Goal: Task Accomplishment & Management: Manage account settings

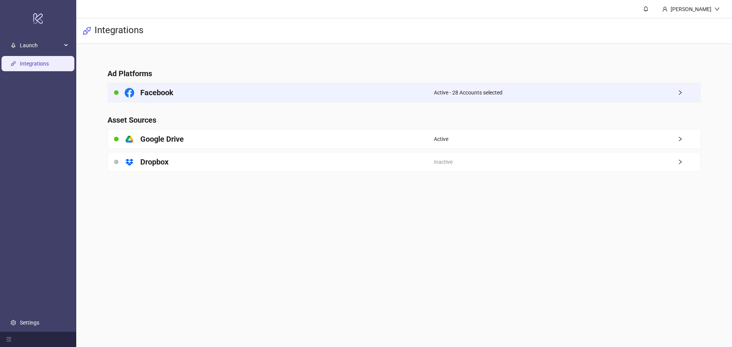
click at [279, 89] on div "Facebook" at bounding box center [271, 92] width 326 height 19
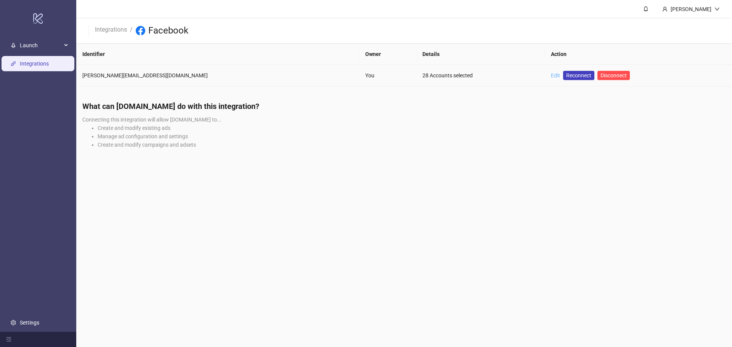
click at [551, 75] on link "Edit" at bounding box center [555, 75] width 9 height 6
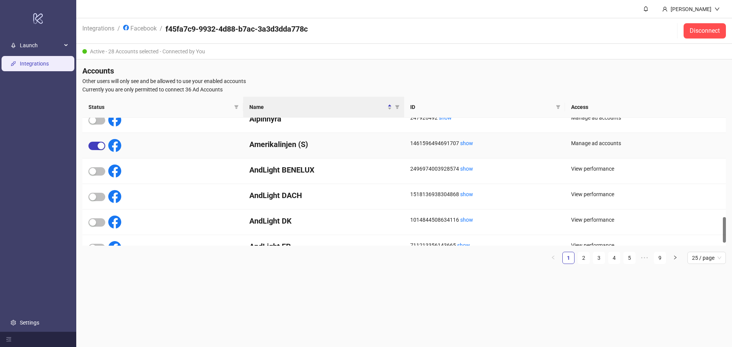
scroll to position [510, 0]
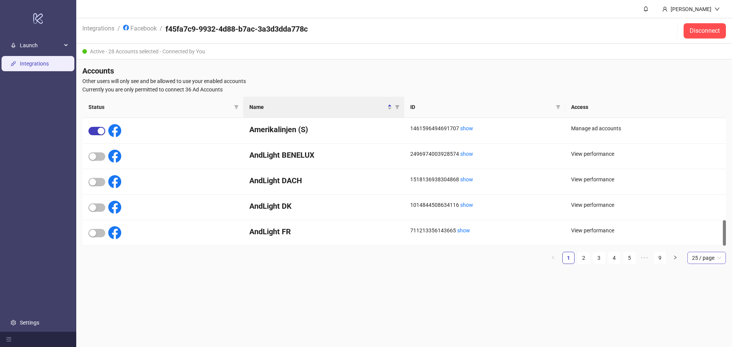
click at [702, 258] on span "25 / page" at bounding box center [706, 257] width 29 height 11
click at [699, 323] on div "100 / page" at bounding box center [706, 322] width 26 height 8
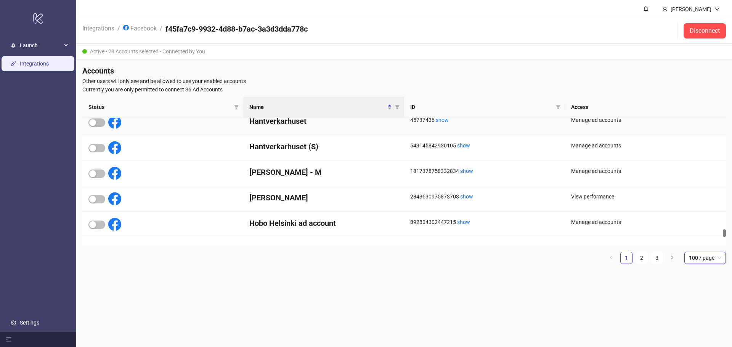
scroll to position [2340, 0]
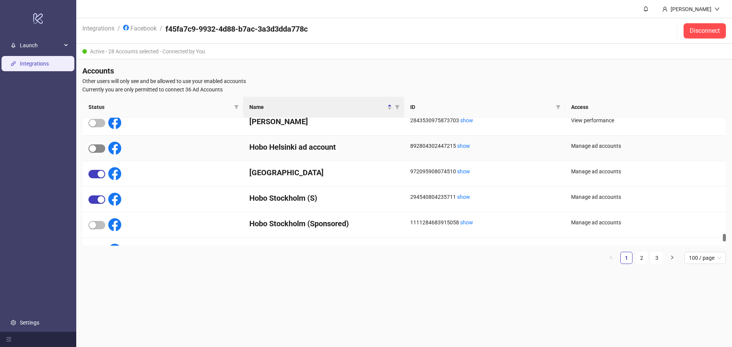
click at [99, 150] on span "button" at bounding box center [96, 148] width 17 height 8
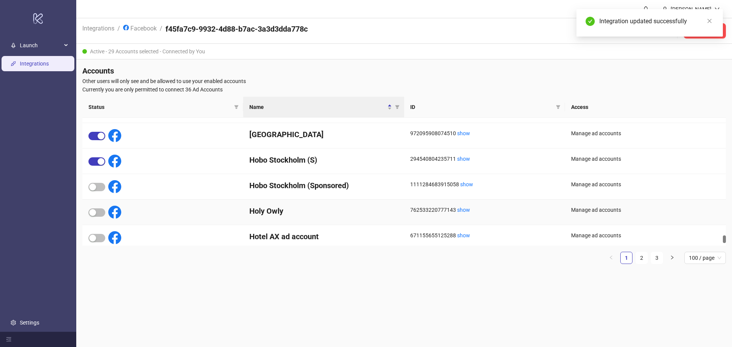
scroll to position [2416, 0]
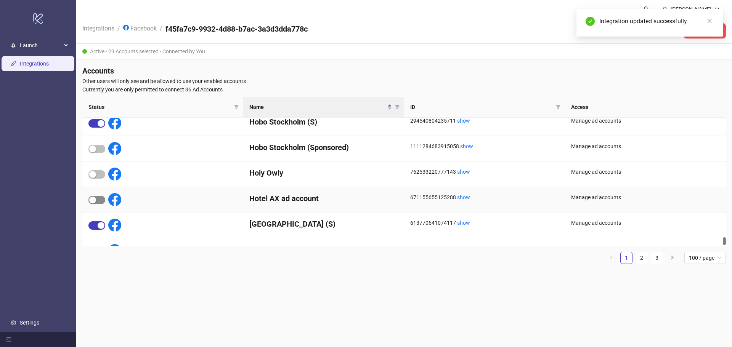
click at [102, 199] on span "button" at bounding box center [96, 200] width 17 height 8
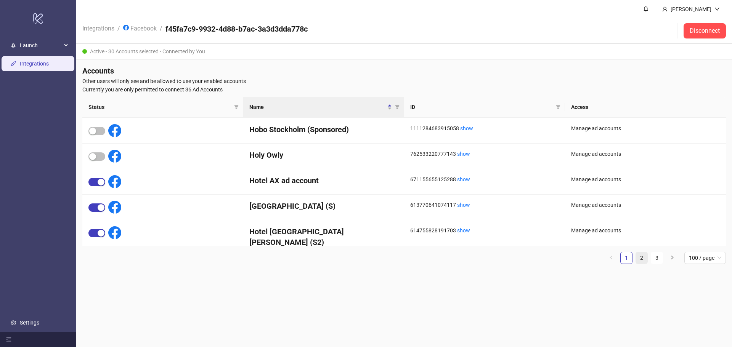
click at [641, 256] on link "2" at bounding box center [641, 257] width 11 height 11
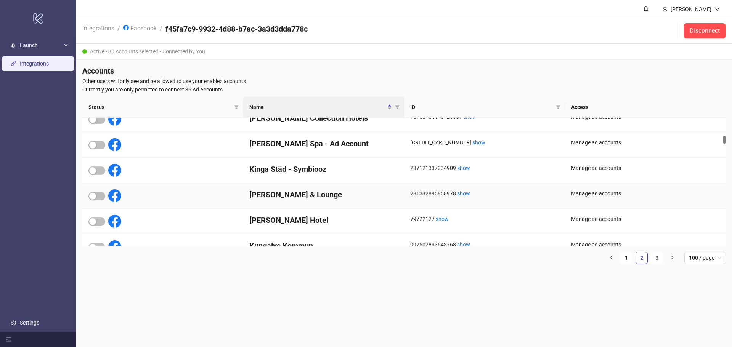
scroll to position [405, 0]
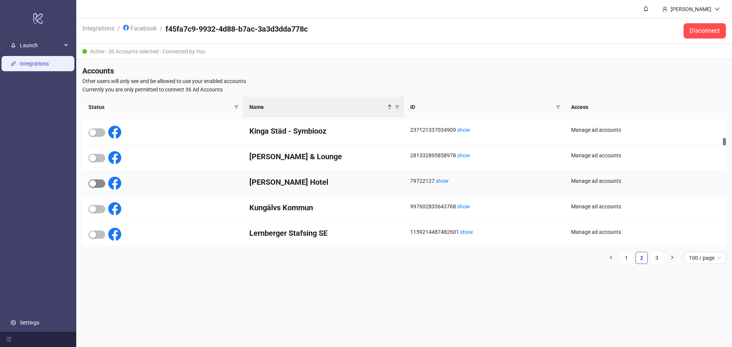
click at [96, 183] on span "button" at bounding box center [96, 183] width 17 height 8
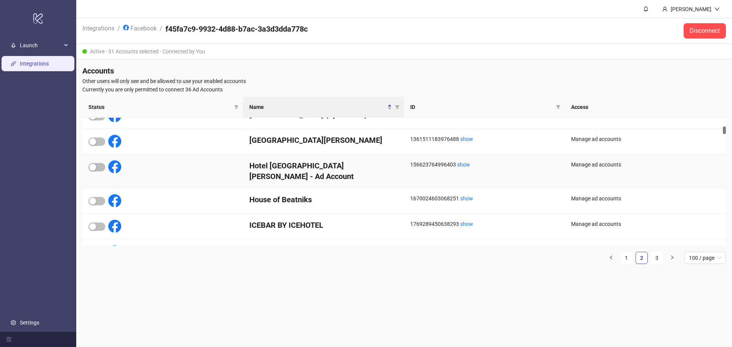
scroll to position [181, 0]
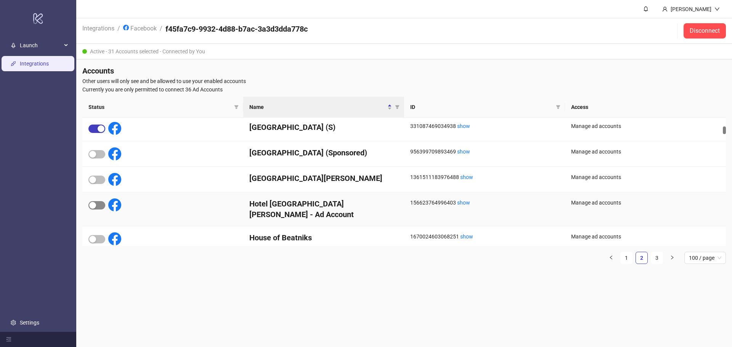
click at [95, 206] on div "button" at bounding box center [92, 205] width 7 height 7
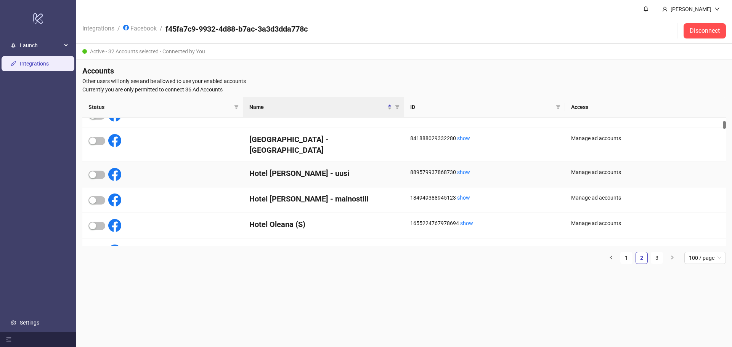
scroll to position [28, 0]
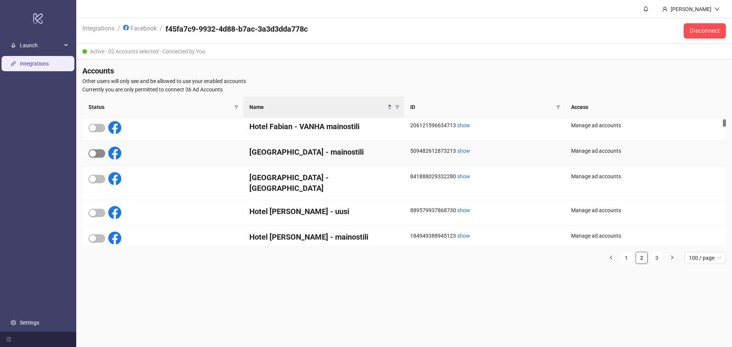
click at [98, 151] on span "button" at bounding box center [96, 153] width 17 height 8
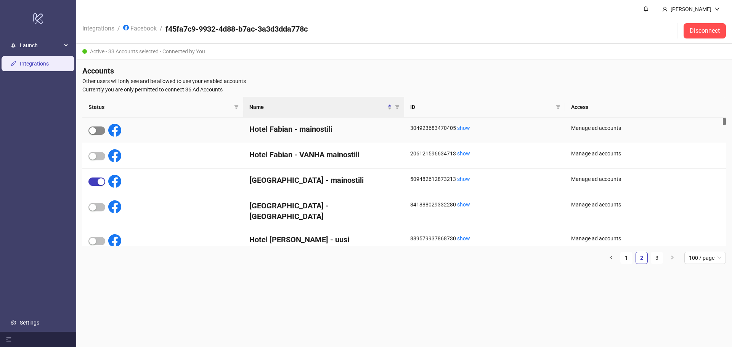
click at [94, 133] on div "button" at bounding box center [92, 130] width 7 height 7
click at [656, 260] on link "3" at bounding box center [656, 257] width 11 height 11
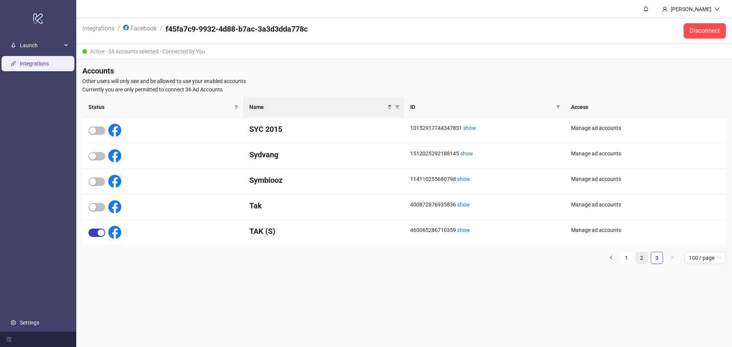
click at [638, 258] on link "2" at bounding box center [641, 257] width 11 height 11
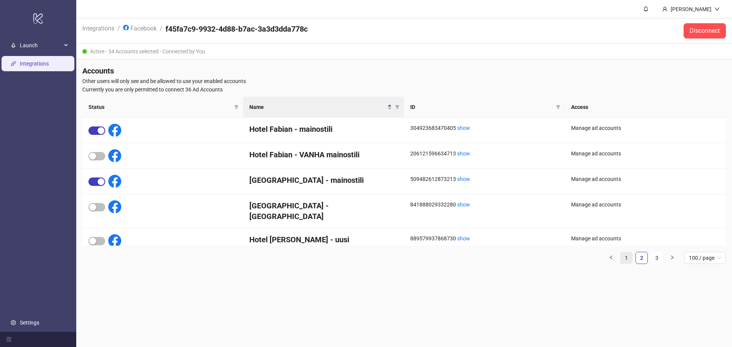
click at [630, 257] on link "1" at bounding box center [625, 257] width 11 height 11
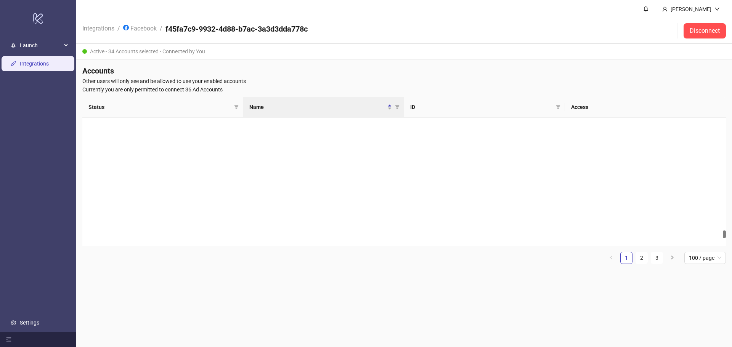
scroll to position [2434, 0]
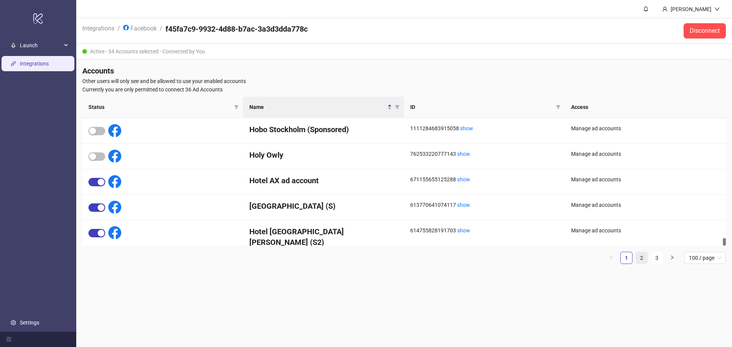
click at [644, 259] on link "2" at bounding box center [641, 257] width 11 height 11
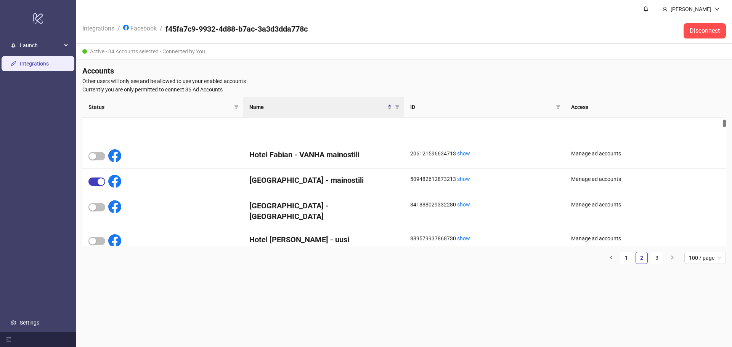
scroll to position [76, 0]
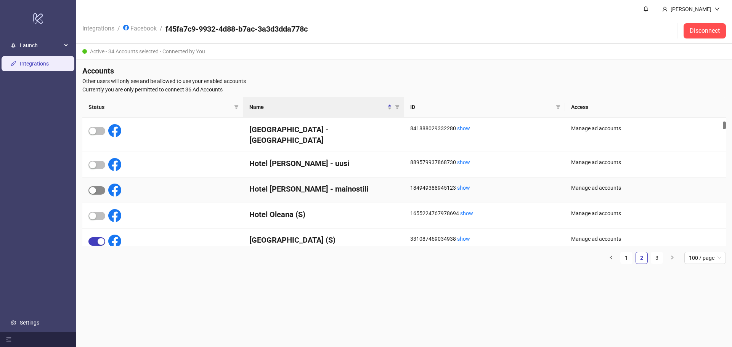
click at [94, 187] on div "button" at bounding box center [92, 190] width 7 height 7
click at [97, 161] on span "button" at bounding box center [96, 165] width 17 height 8
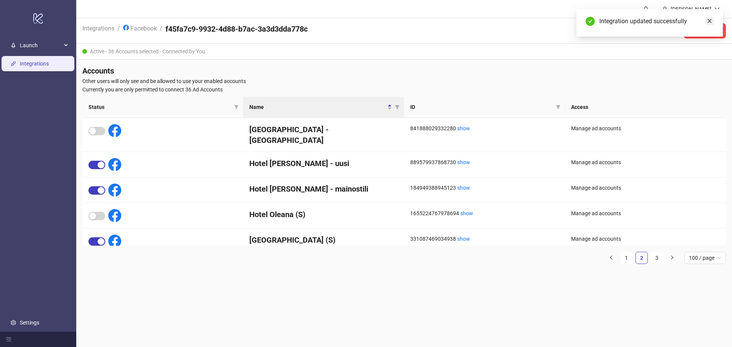
click at [710, 19] on icon "close" at bounding box center [709, 20] width 5 height 5
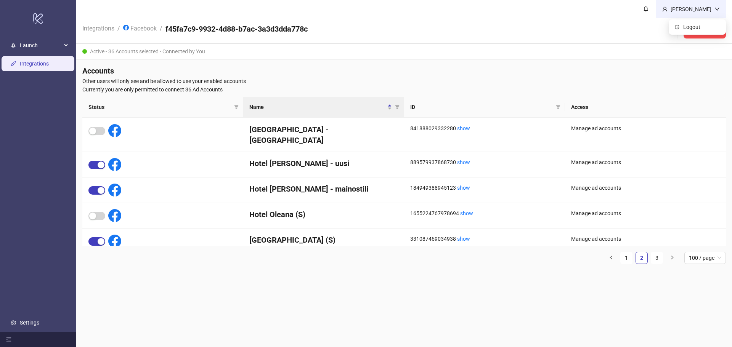
click at [687, 12] on div "[PERSON_NAME]" at bounding box center [690, 9] width 47 height 8
